Goal: Task Accomplishment & Management: Manage account settings

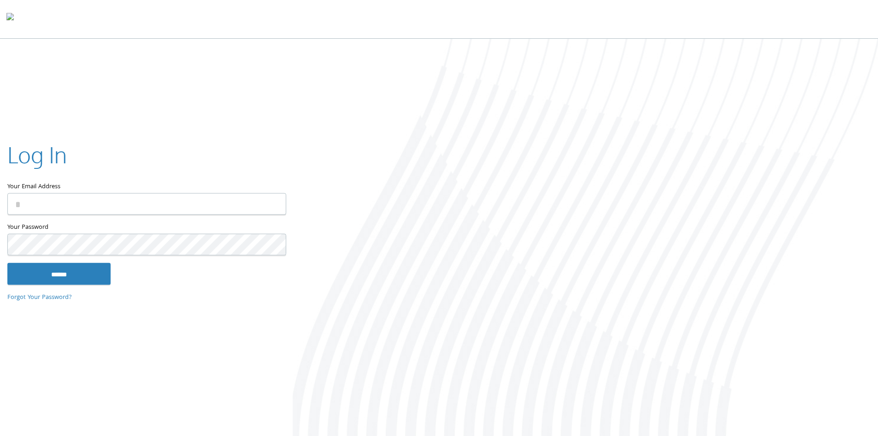
click at [108, 201] on input "Your Email Address" at bounding box center [146, 204] width 279 height 22
type input "**********"
click at [7, 262] on input "******" at bounding box center [58, 273] width 103 height 22
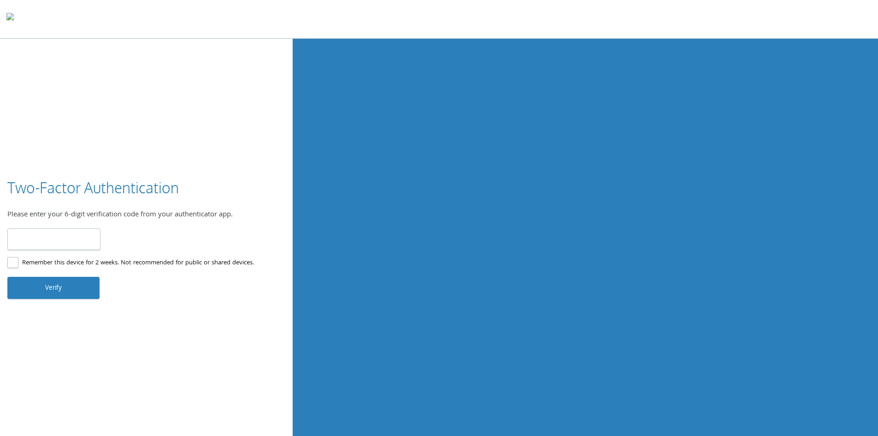
type input "******"
